Goal: Transaction & Acquisition: Book appointment/travel/reservation

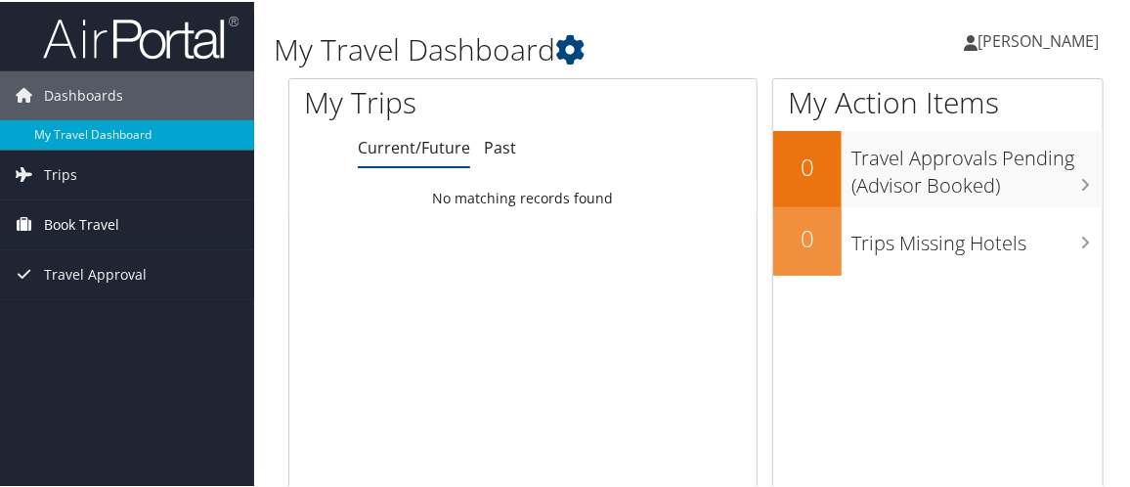
click at [110, 223] on span "Book Travel" at bounding box center [81, 222] width 75 height 49
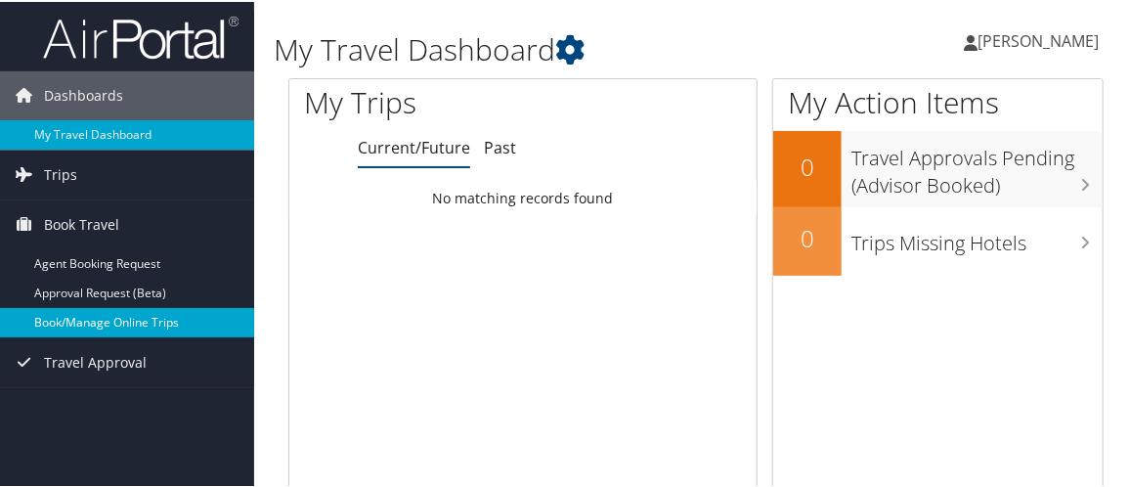
click at [96, 324] on link "Book/Manage Online Trips" at bounding box center [127, 320] width 254 height 29
